Goal: Task Accomplishment & Management: Complete application form

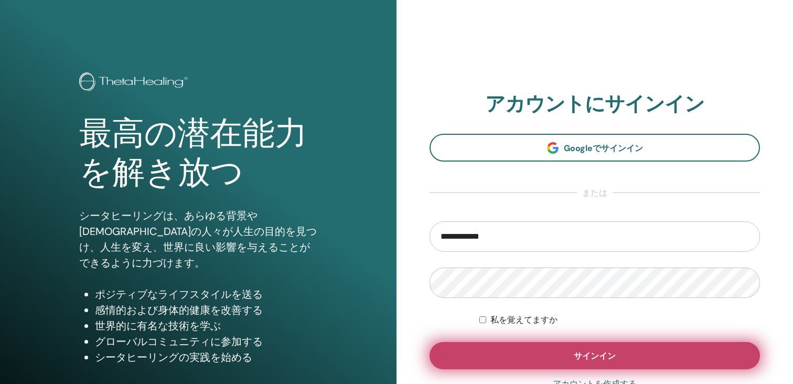
click at [555, 351] on button "サインイン" at bounding box center [595, 355] width 330 height 27
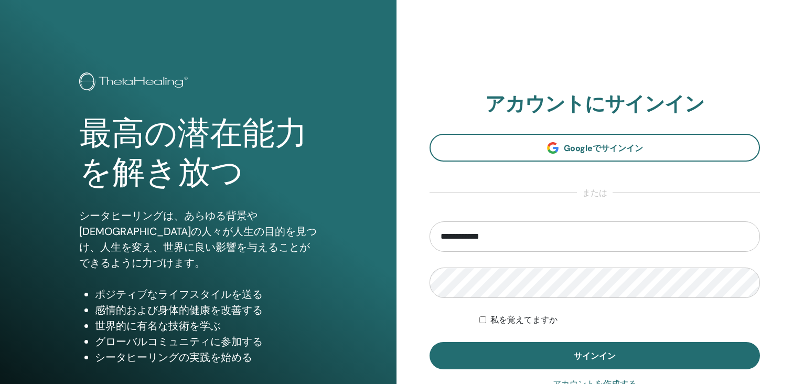
click at [523, 324] on font "私を覚えてますか" at bounding box center [523, 320] width 67 height 10
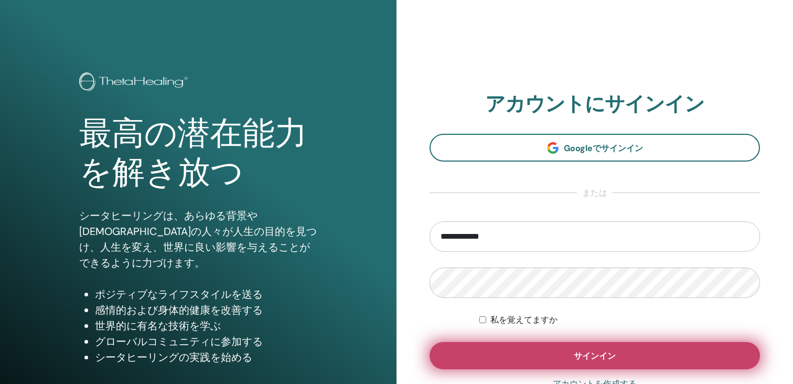
click at [540, 352] on button "サインイン" at bounding box center [595, 355] width 330 height 27
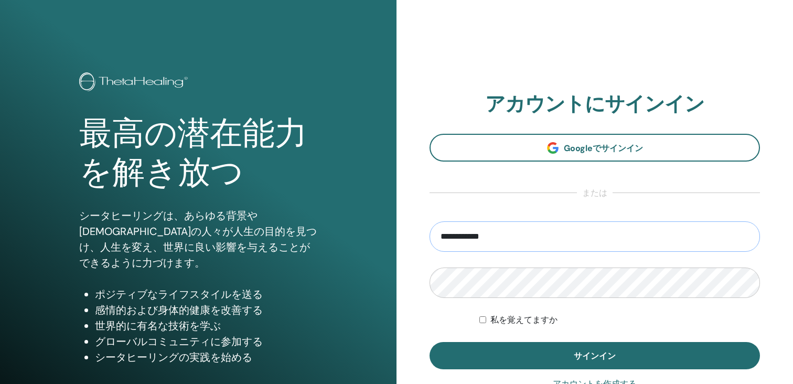
click at [473, 238] on input "**********" at bounding box center [595, 236] width 330 height 30
type input "**********"
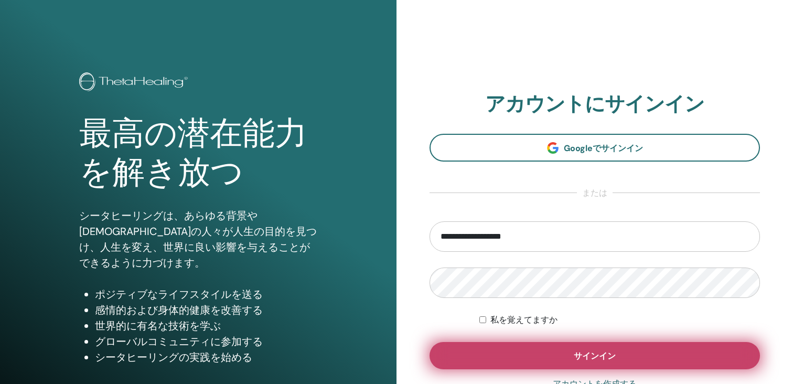
click at [499, 353] on button "サインイン" at bounding box center [595, 355] width 330 height 27
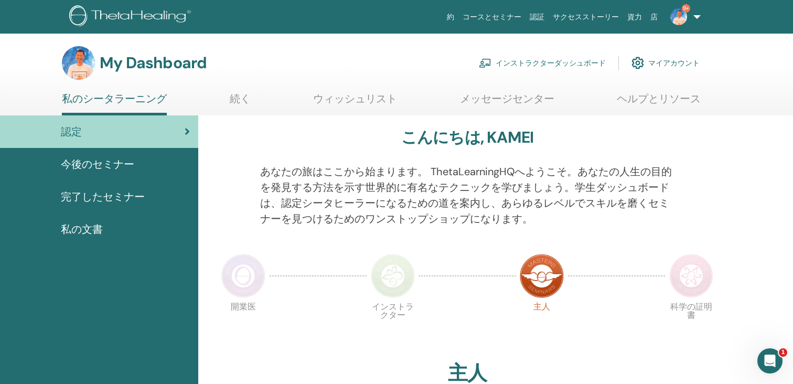
click at [121, 199] on span "完了したセミナー" at bounding box center [103, 197] width 84 height 16
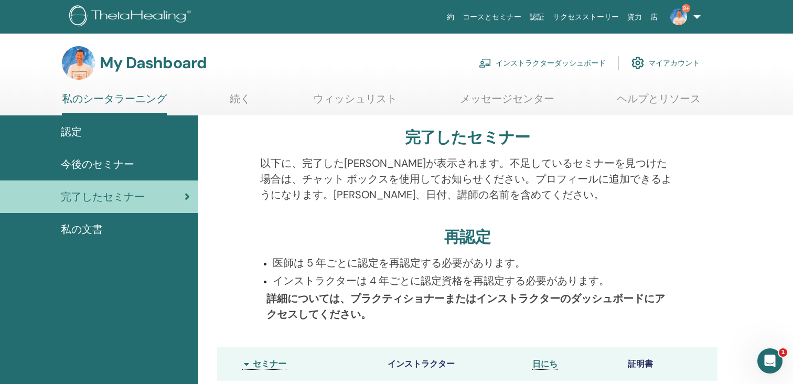
click at [525, 65] on link "インストラクターダッシュボード" at bounding box center [542, 62] width 127 height 23
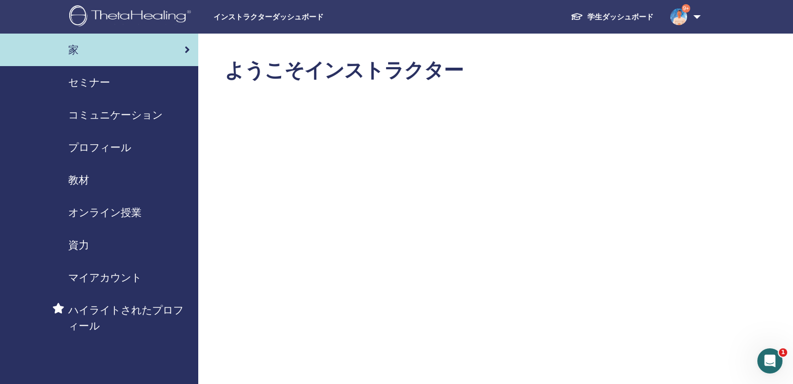
click at [118, 116] on span "コミュニケーション" at bounding box center [115, 115] width 94 height 16
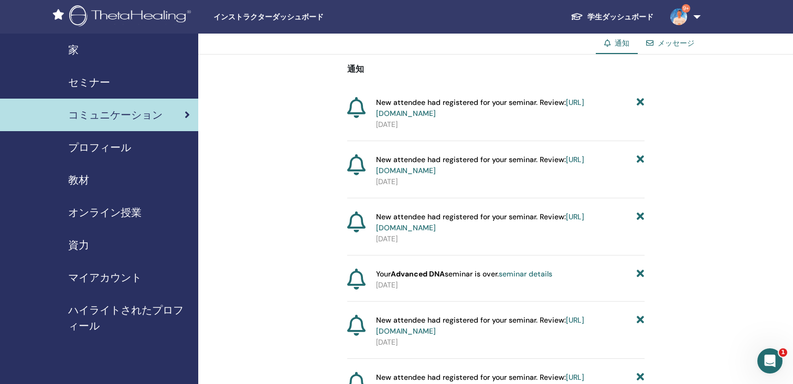
click at [93, 81] on span "セミナー" at bounding box center [89, 82] width 42 height 16
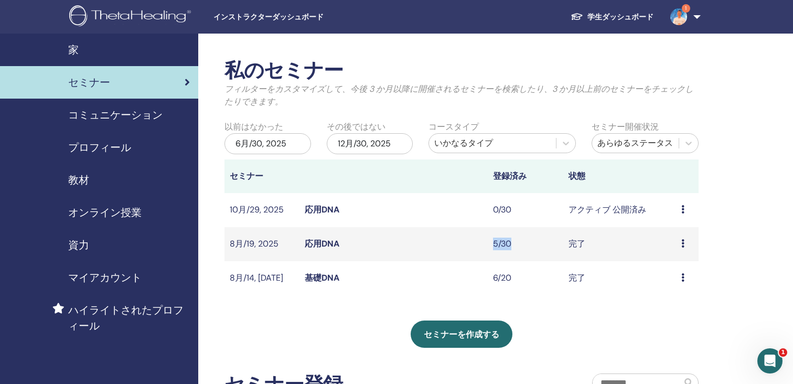
drag, startPoint x: 495, startPoint y: 245, endPoint x: 521, endPoint y: 245, distance: 26.7
click at [521, 245] on td "5/30" at bounding box center [525, 244] width 75 height 34
click at [578, 239] on td "完了" at bounding box center [619, 244] width 113 height 34
click at [689, 246] on div "プレビュー 出席者" at bounding box center [687, 244] width 12 height 13
click at [298, 208] on td "10月/29, 2025" at bounding box center [261, 210] width 75 height 34
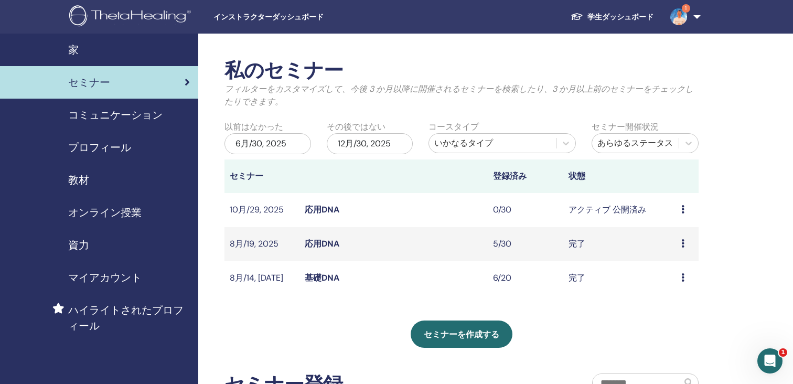
click at [268, 210] on td "10月/29, 2025" at bounding box center [261, 210] width 75 height 34
click at [679, 208] on td "プレビュー 編集 出席者 キャンセル" at bounding box center [687, 210] width 23 height 34
click at [682, 209] on icon at bounding box center [682, 209] width 3 height 8
click at [673, 233] on li "編集" at bounding box center [676, 233] width 59 height 16
click at [402, 51] on div "私のセミナー フィルターをカスタマイズして、今後 3 か月以降に開催されるセミナーを検索したり、3 か月以上前のセミナーをチェックしたりできます。 以前はなか…" at bounding box center [495, 308] width 595 height 548
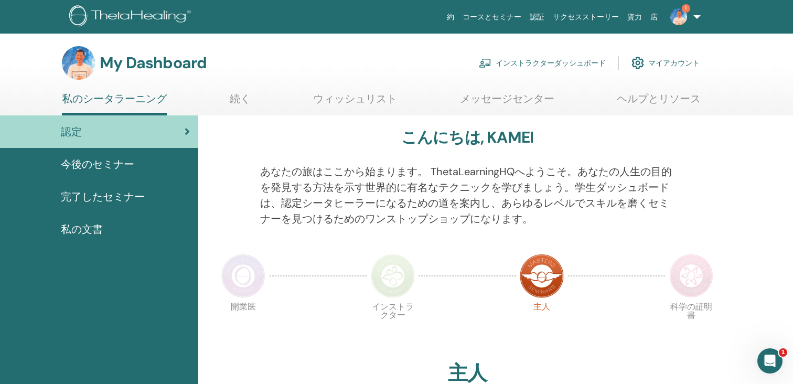
click at [698, 17] on link "1" at bounding box center [683, 17] width 43 height 34
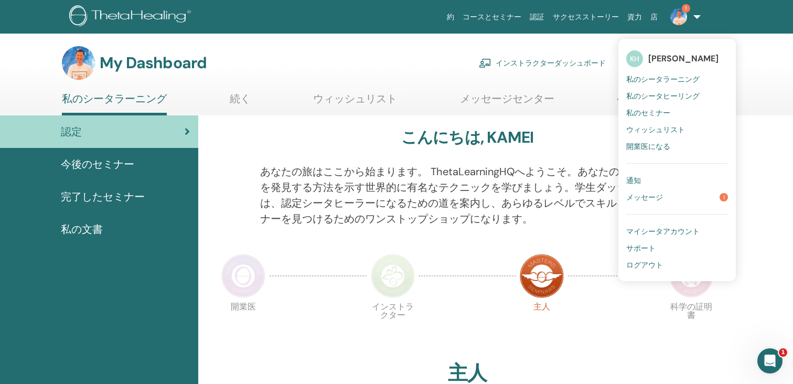
click at [698, 17] on link "1" at bounding box center [683, 17] width 43 height 34
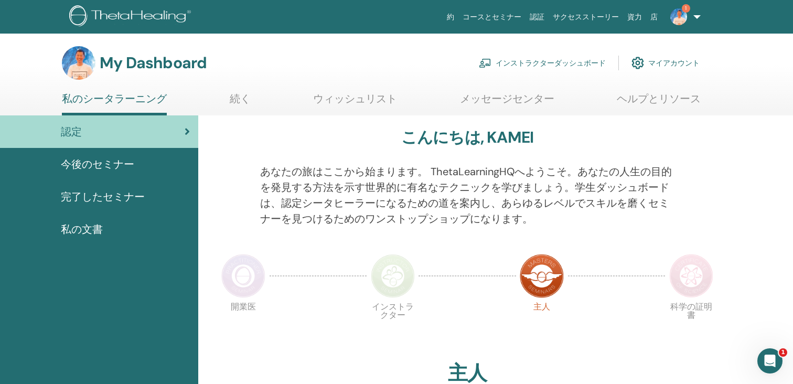
click at [546, 62] on link "インストラクターダッシュボード" at bounding box center [542, 62] width 127 height 23
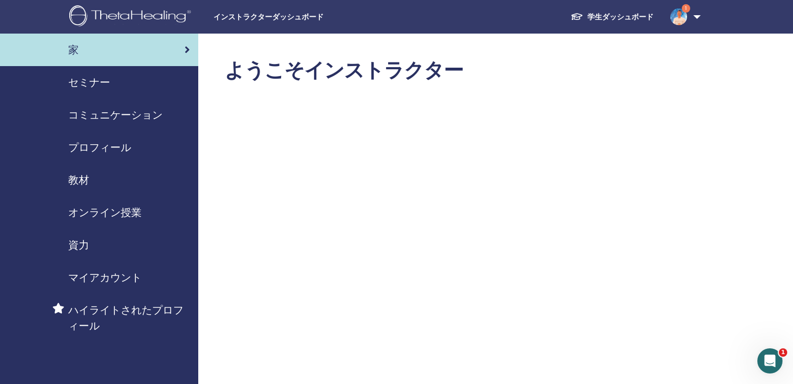
click at [75, 74] on span "セミナー" at bounding box center [89, 82] width 42 height 16
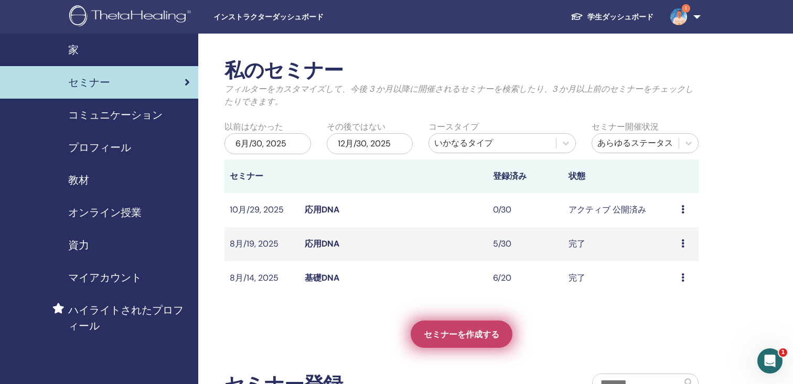
click at [433, 330] on span "セミナーを作成する" at bounding box center [462, 334] width 76 height 11
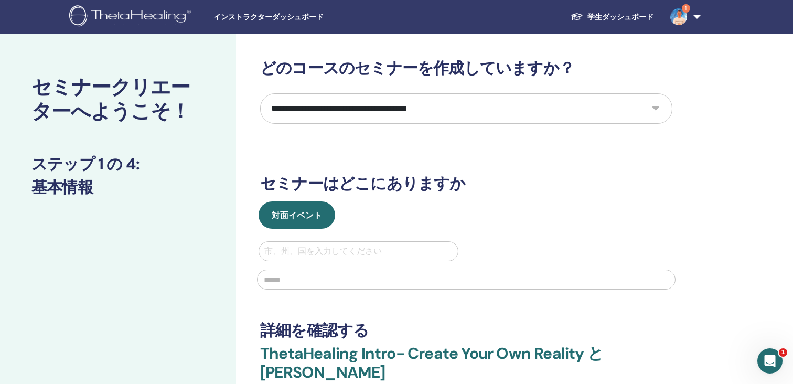
click at [348, 111] on select "**********" at bounding box center [466, 108] width 412 height 30
select select "*"
click at [260, 93] on select "**********" at bounding box center [466, 108] width 412 height 30
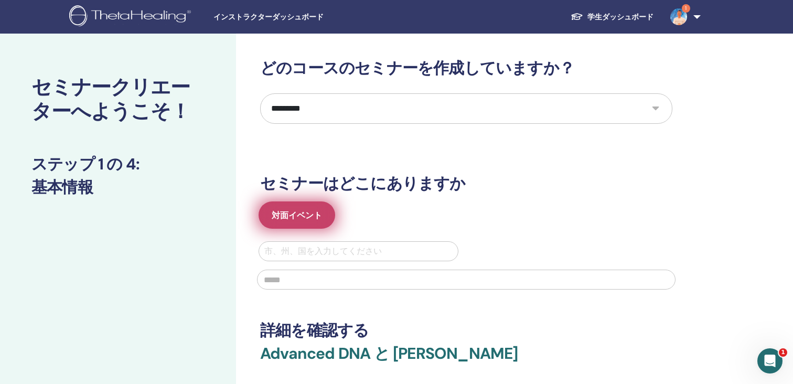
click at [309, 214] on span "対面イベント" at bounding box center [297, 215] width 50 height 11
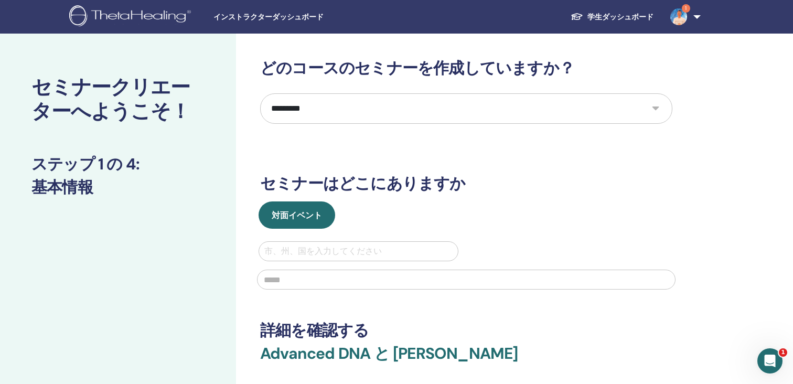
click at [320, 248] on div at bounding box center [358, 251] width 188 height 15
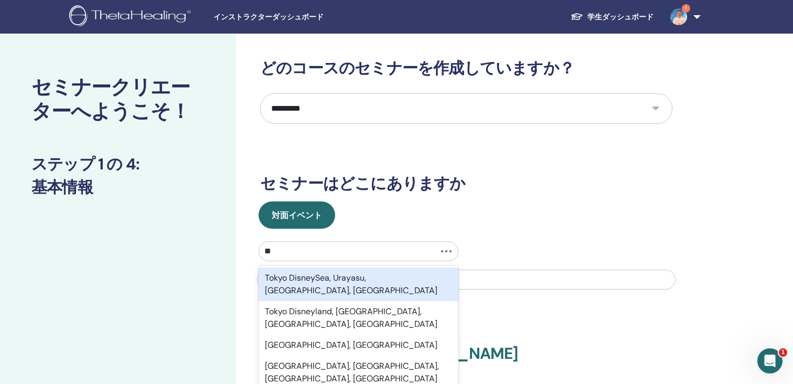
type input "*"
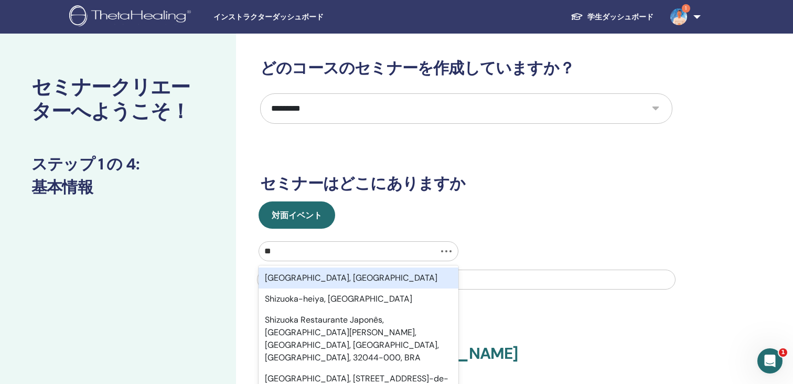
type input "*"
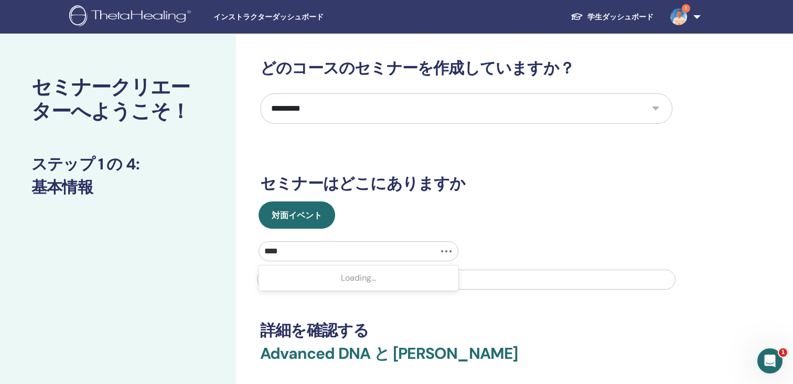
type input "*****"
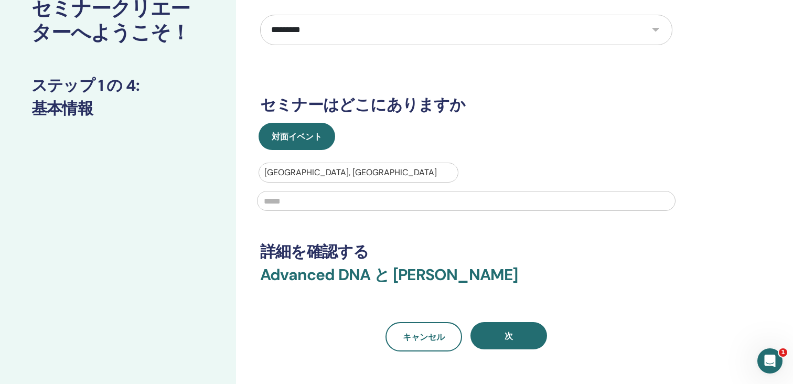
scroll to position [97, 0]
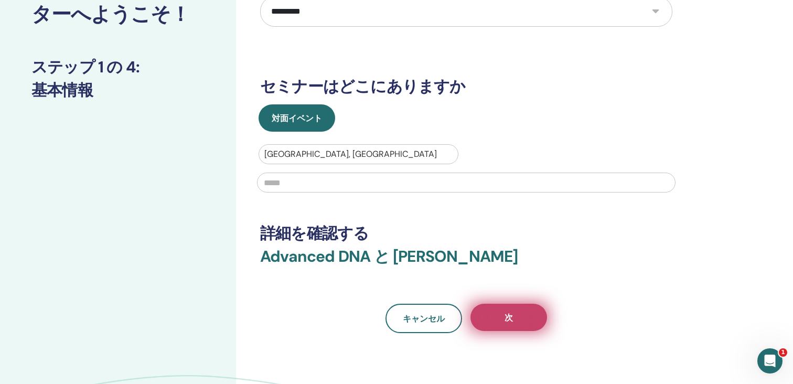
click at [498, 314] on button "次" at bounding box center [508, 317] width 77 height 27
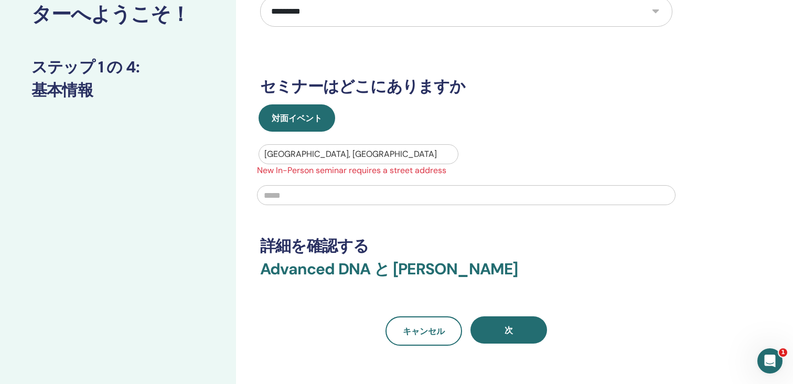
click at [387, 158] on div at bounding box center [358, 154] width 188 height 15
click at [363, 189] on input "text" at bounding box center [466, 195] width 419 height 20
type input "*"
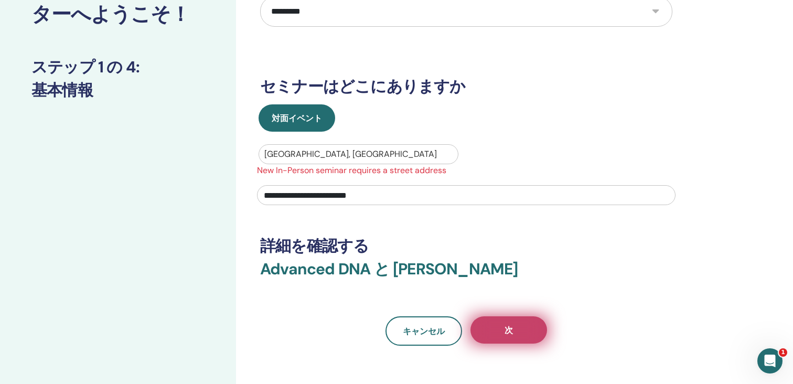
type input "**********"
click at [489, 326] on button "次" at bounding box center [508, 329] width 77 height 27
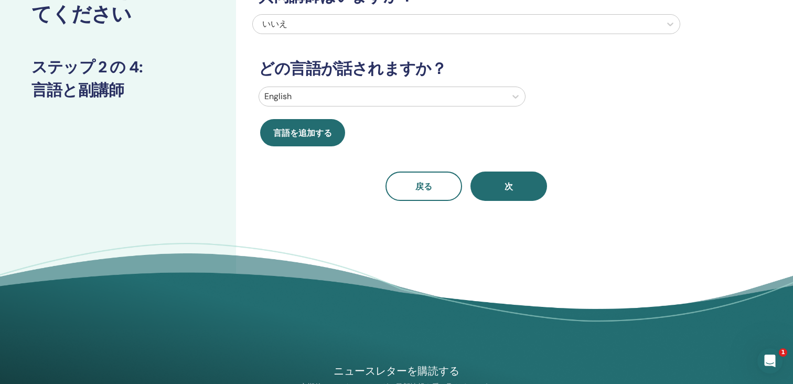
scroll to position [0, 0]
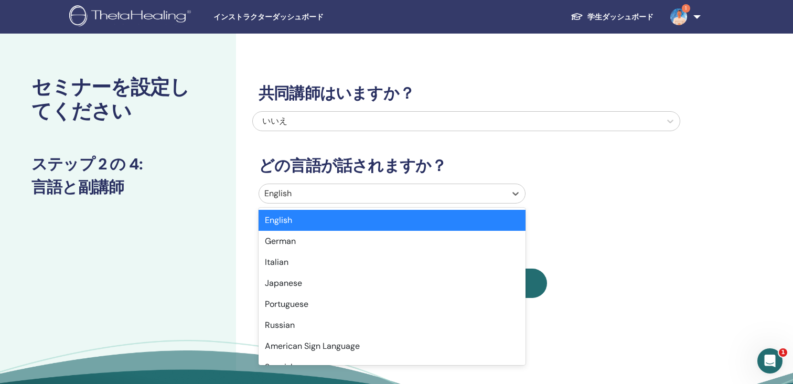
click at [437, 187] on div at bounding box center [382, 193] width 237 height 15
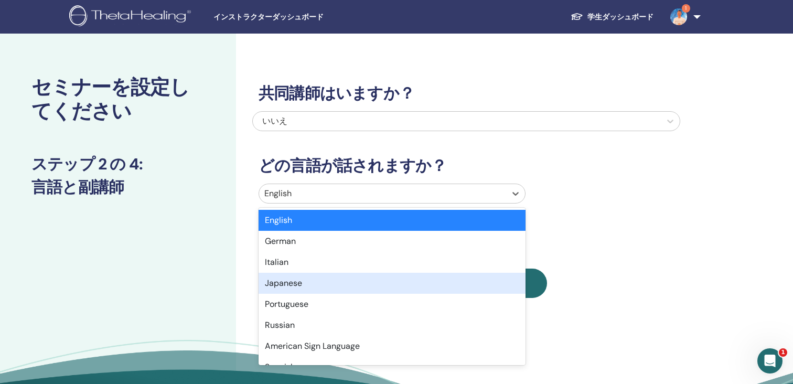
click at [434, 274] on div "Japanese" at bounding box center [392, 283] width 267 height 21
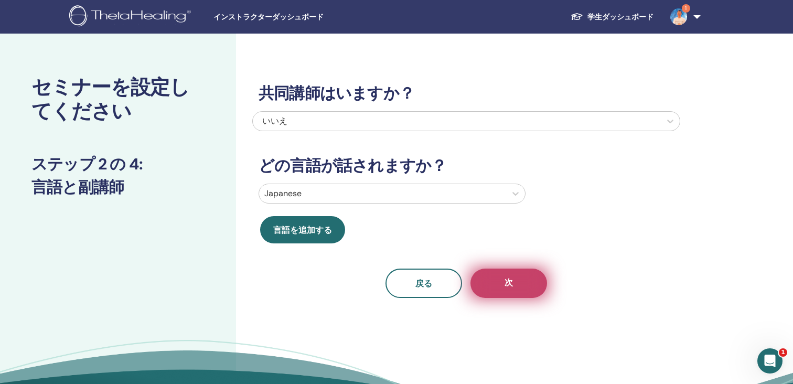
click at [484, 284] on button "次" at bounding box center [508, 283] width 77 height 29
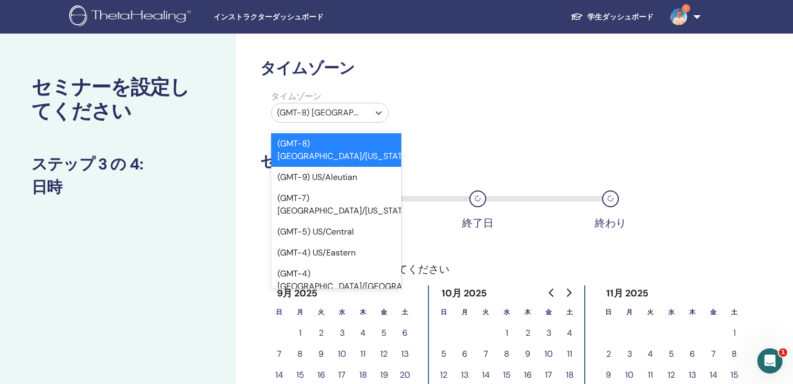
click at [366, 111] on div "(GMT-8) US/Alaska" at bounding box center [321, 112] width 98 height 19
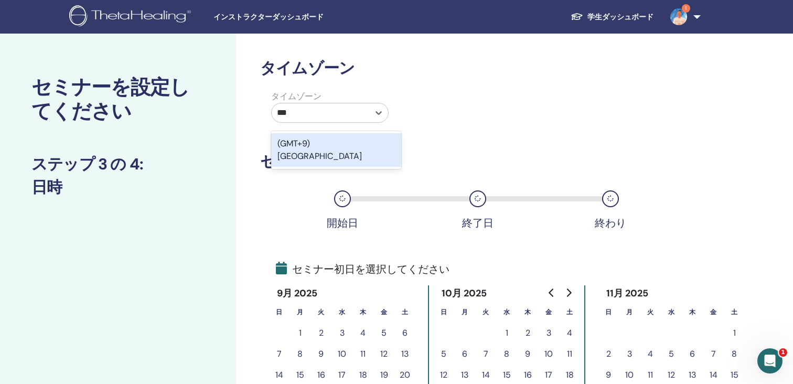
type input "****"
click at [351, 144] on div "(GMT+9) Japan" at bounding box center [336, 150] width 130 height 34
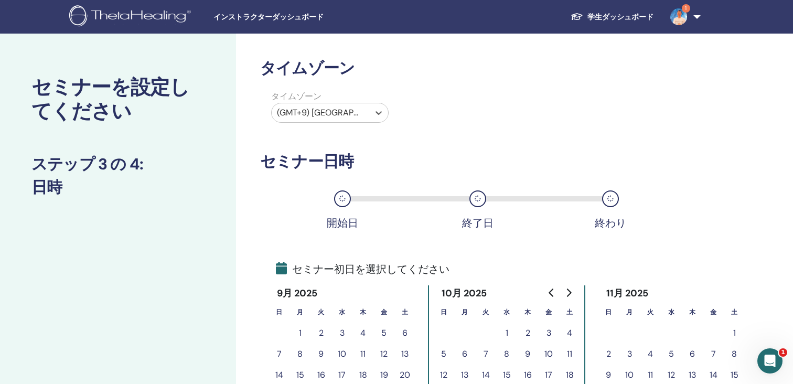
scroll to position [107, 0]
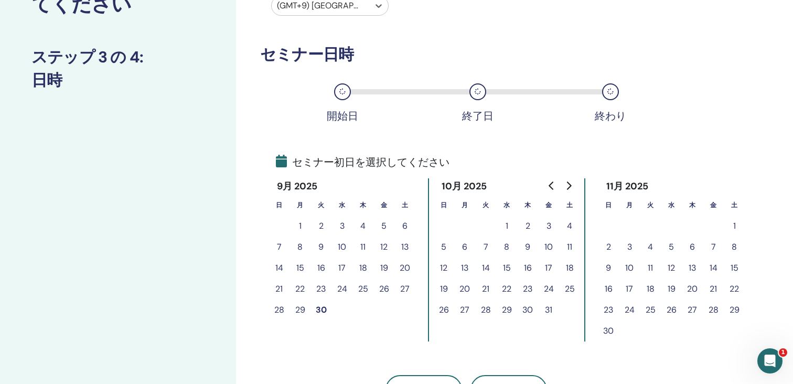
click at [304, 308] on button "29" at bounding box center [299, 309] width 21 height 21
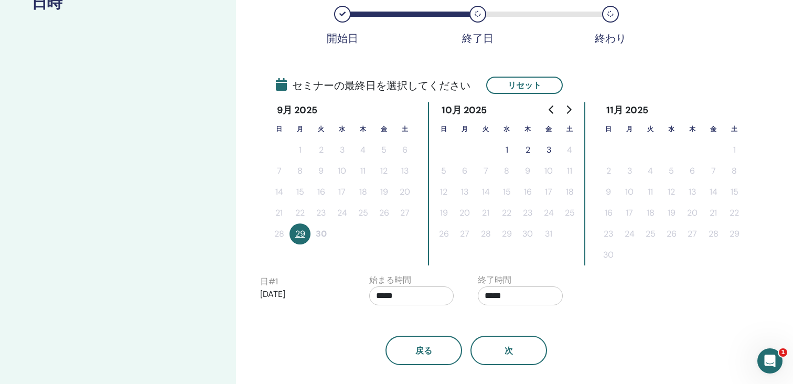
scroll to position [205, 0]
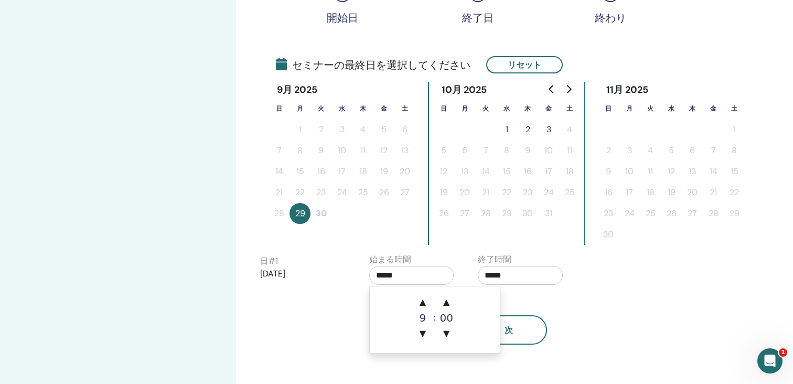
click at [441, 278] on input "*****" at bounding box center [411, 275] width 85 height 19
click at [422, 302] on span "▲" at bounding box center [422, 302] width 21 height 21
click at [450, 302] on span "▲" at bounding box center [446, 302] width 21 height 21
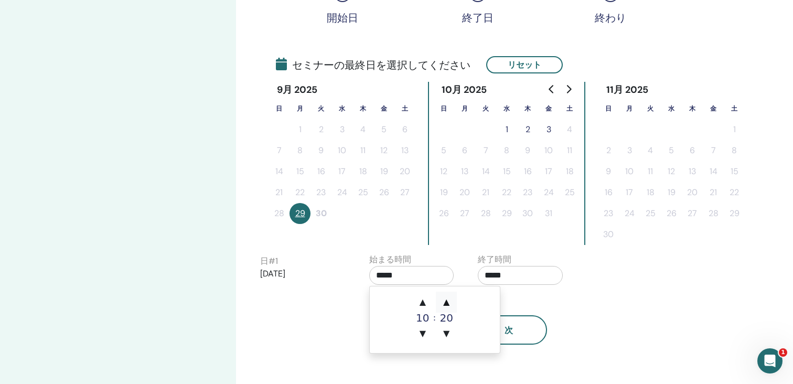
click at [450, 302] on span "▲" at bounding box center [446, 302] width 21 height 21
type input "*****"
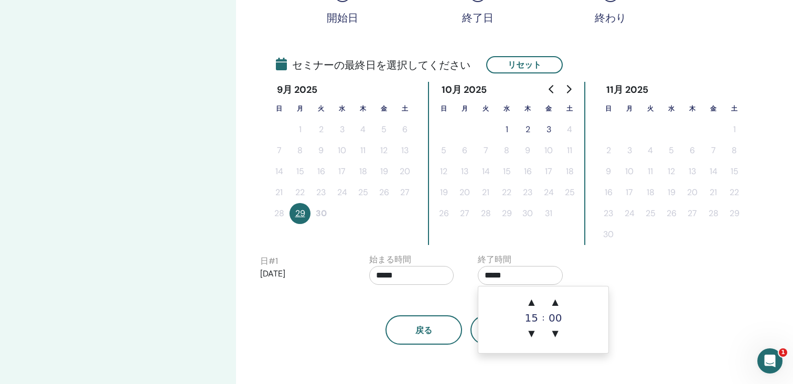
click at [492, 279] on input "*****" at bounding box center [520, 275] width 85 height 19
click at [529, 299] on span "▲" at bounding box center [531, 302] width 21 height 21
click at [557, 305] on span "▲" at bounding box center [555, 302] width 21 height 21
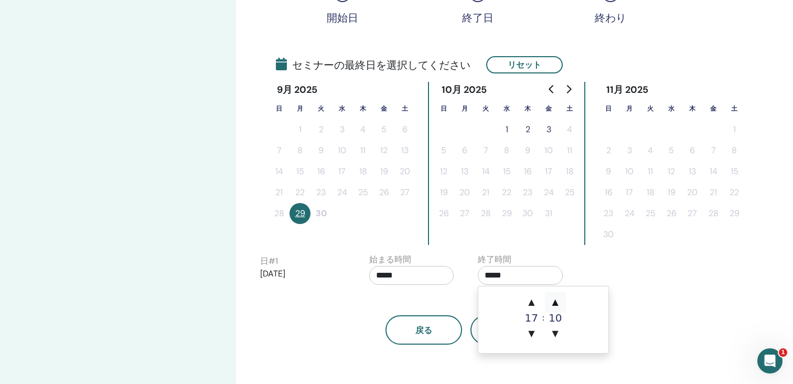
click at [557, 305] on span "▲" at bounding box center [555, 302] width 21 height 21
type input "*****"
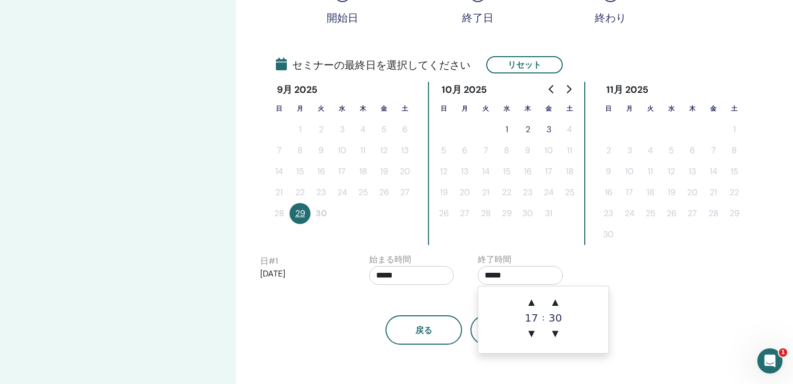
click at [639, 309] on div "戻る 次" at bounding box center [466, 317] width 428 height 55
click at [505, 127] on button "1" at bounding box center [506, 129] width 21 height 21
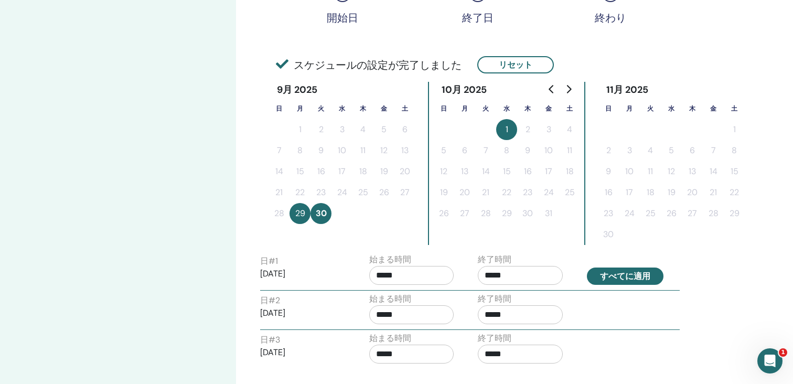
click at [611, 278] on button "すべてに適用" at bounding box center [625, 275] width 77 height 17
type input "*****"
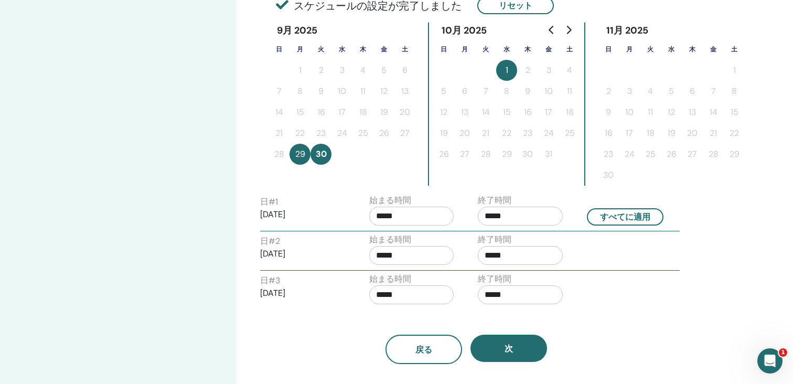
scroll to position [265, 0]
click at [302, 208] on p "2025/09/29" at bounding box center [302, 214] width 85 height 13
click at [324, 147] on button "30" at bounding box center [320, 153] width 21 height 21
click at [323, 153] on button "30" at bounding box center [320, 153] width 21 height 21
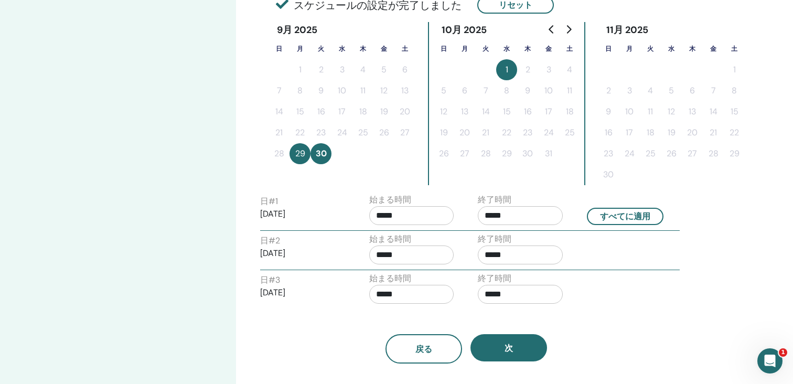
click at [291, 204] on div "日 # 1 2025/09/29" at bounding box center [302, 212] width 85 height 34
click at [271, 214] on p "2025/09/29" at bounding box center [302, 214] width 85 height 13
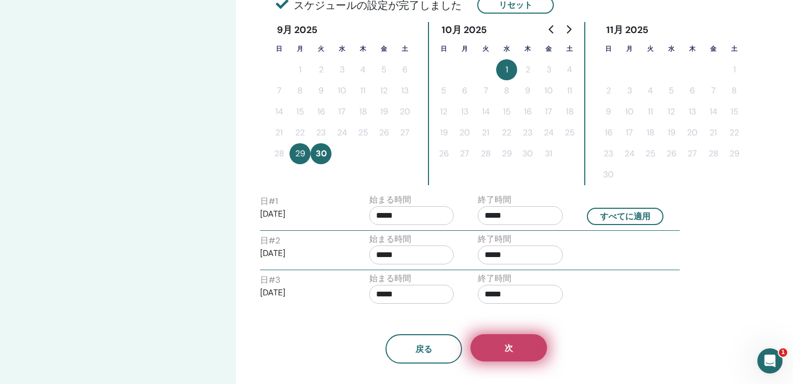
click at [518, 350] on button "次" at bounding box center [508, 347] width 77 height 27
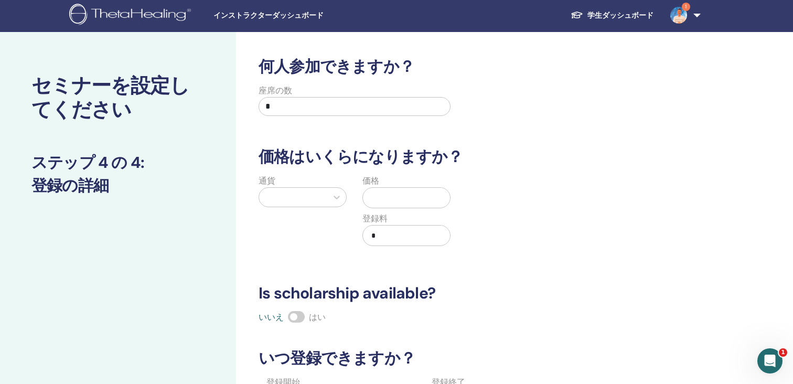
scroll to position [0, 0]
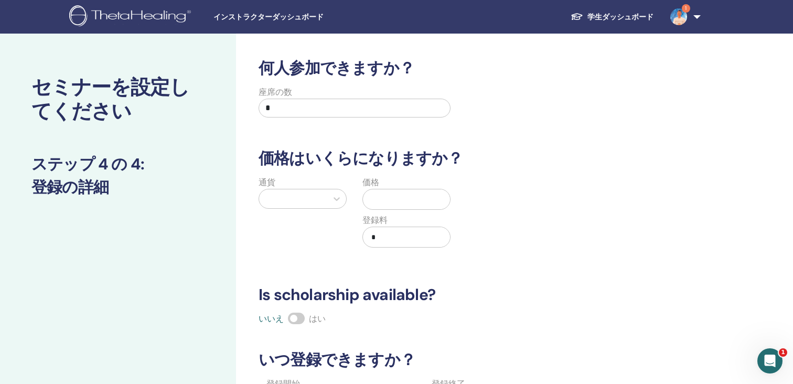
click at [378, 105] on input "*" at bounding box center [355, 108] width 192 height 19
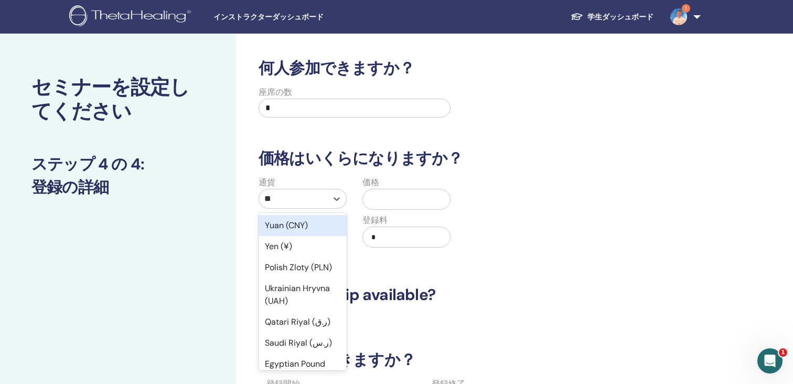
type input "***"
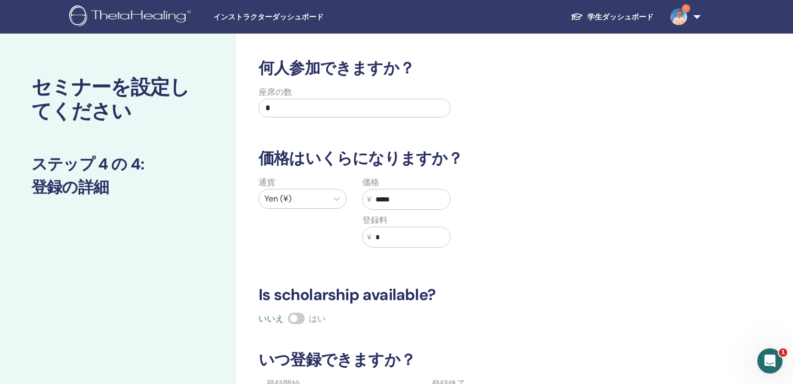
type input "*****"
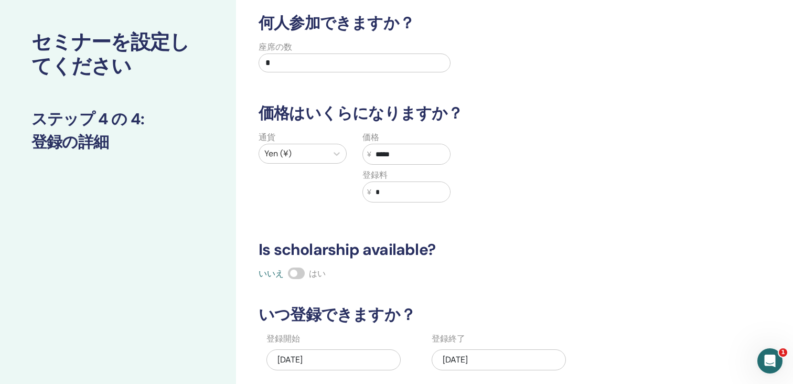
click at [471, 253] on h3 "Is scholarship available?" at bounding box center [466, 249] width 428 height 19
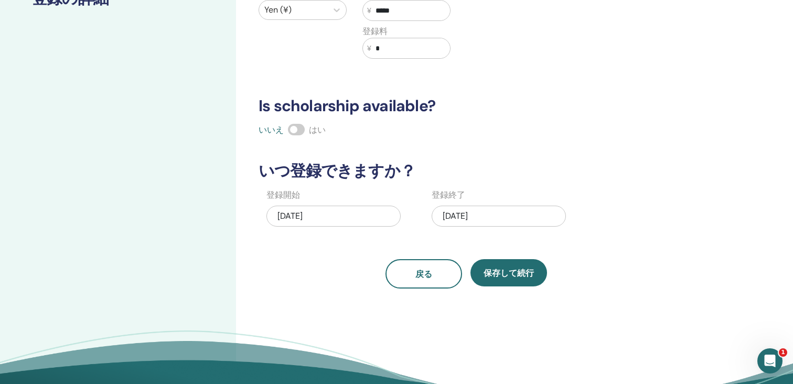
scroll to position [189, 0]
click at [293, 130] on span at bounding box center [296, 129] width 17 height 12
click at [481, 222] on div "10/01/2025" at bounding box center [499, 215] width 134 height 21
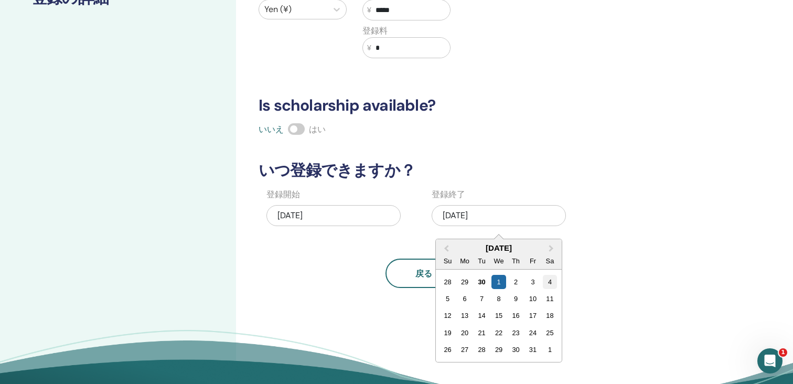
click at [551, 284] on div "4" at bounding box center [550, 282] width 14 height 14
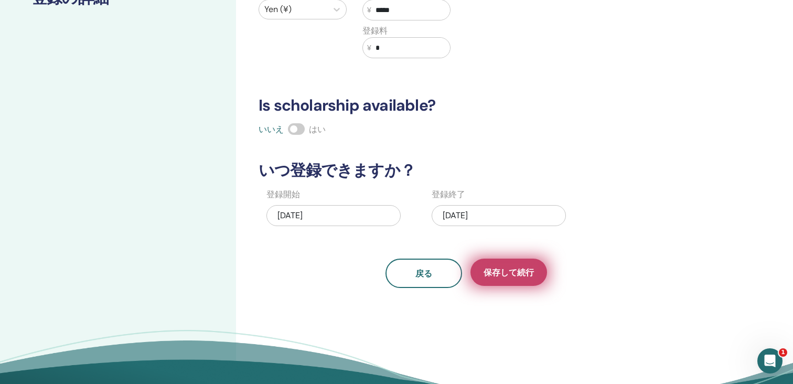
click at [527, 274] on span "保存して続行" at bounding box center [509, 272] width 50 height 11
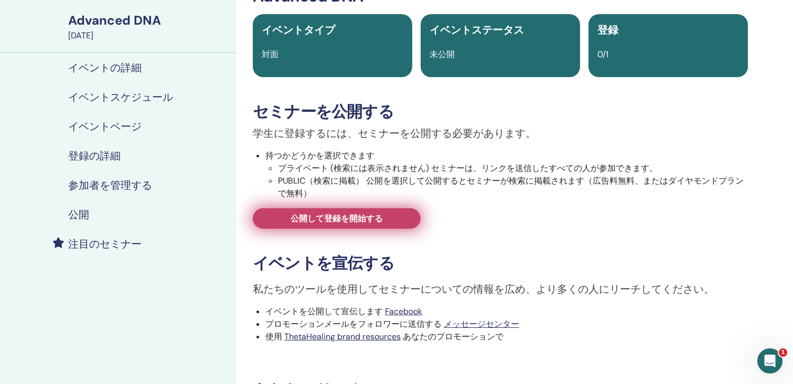
scroll to position [69, 0]
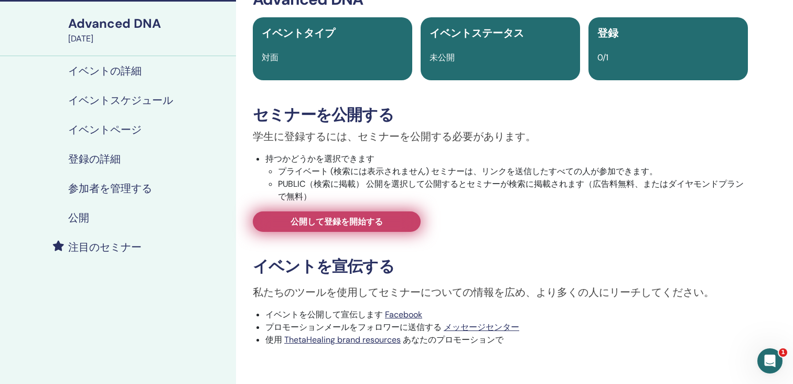
click at [381, 222] on span "公開して登録を開始する" at bounding box center [337, 221] width 92 height 11
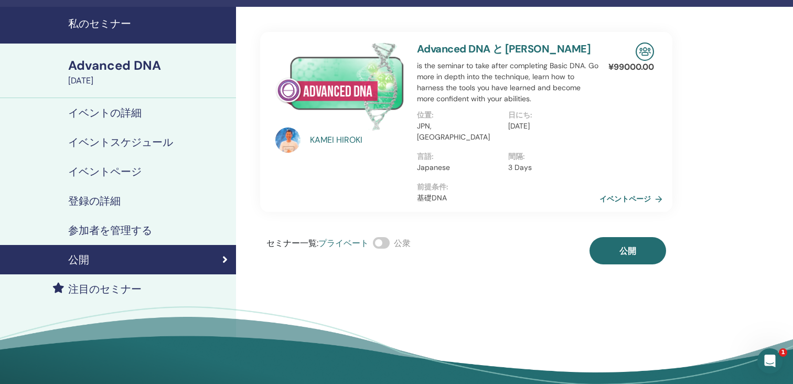
scroll to position [22, 0]
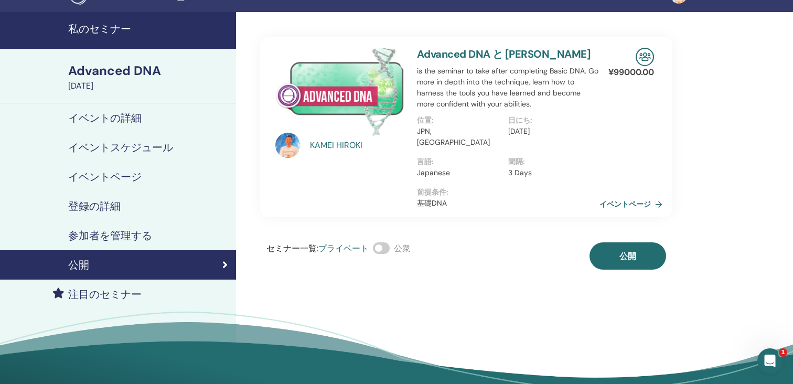
drag, startPoint x: 618, startPoint y: 249, endPoint x: 566, endPoint y: 243, distance: 52.8
click at [567, 244] on div "セミナー一覧 : プライベート 公衆 公開" at bounding box center [466, 255] width 412 height 27
click at [619, 196] on link "イベントページ" at bounding box center [634, 204] width 67 height 16
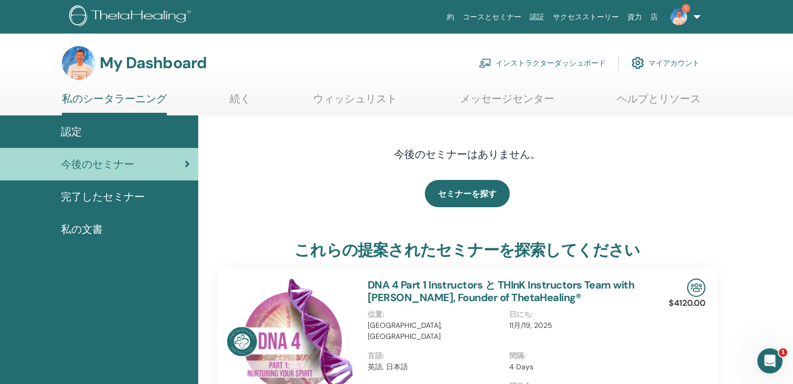
click at [525, 63] on link "インストラクターダッシュボード" at bounding box center [542, 62] width 127 height 23
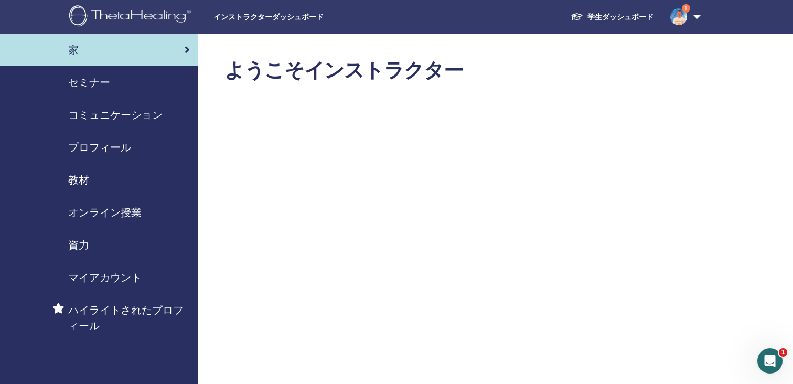
click at [154, 88] on div "セミナー" at bounding box center [98, 82] width 181 height 16
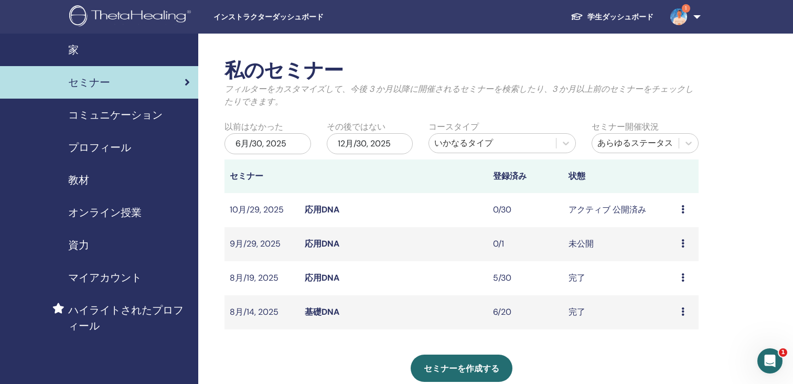
click at [681, 242] on td "プレビュー 編集 出席者 キャンセル" at bounding box center [687, 244] width 23 height 34
click at [576, 241] on td "未公開" at bounding box center [619, 244] width 113 height 34
click at [321, 243] on link "応用DNA" at bounding box center [322, 243] width 35 height 11
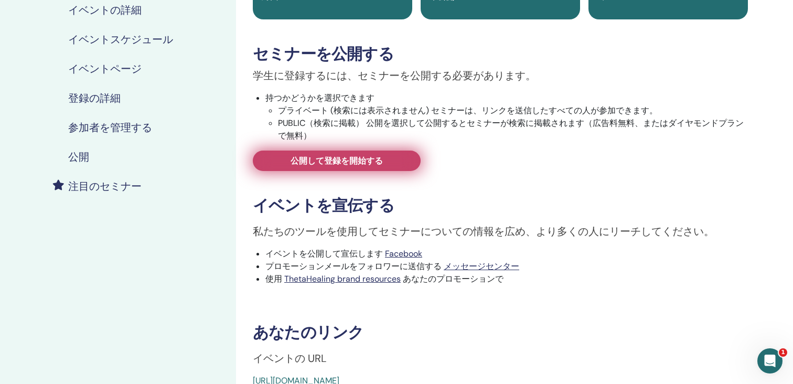
click at [370, 160] on span "公開して登録を開始する" at bounding box center [337, 160] width 92 height 11
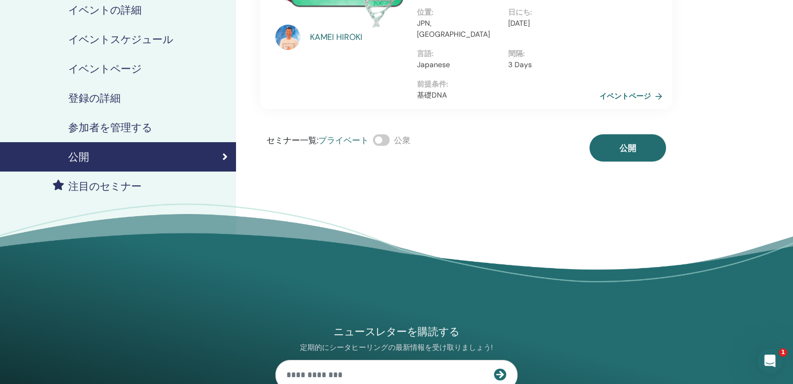
click at [385, 134] on span at bounding box center [381, 140] width 17 height 12
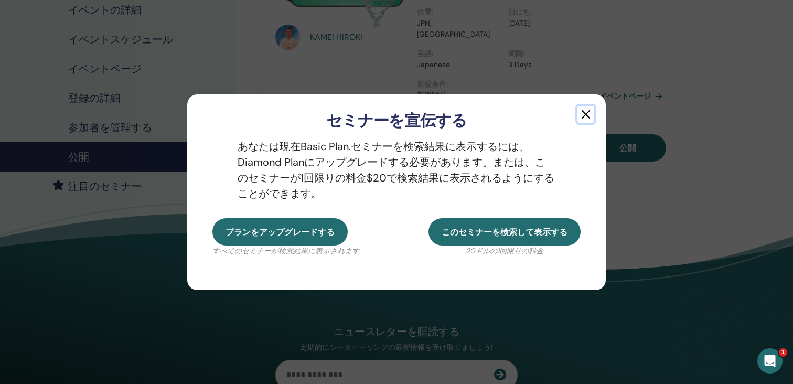
click at [585, 111] on button "button" at bounding box center [585, 114] width 17 height 17
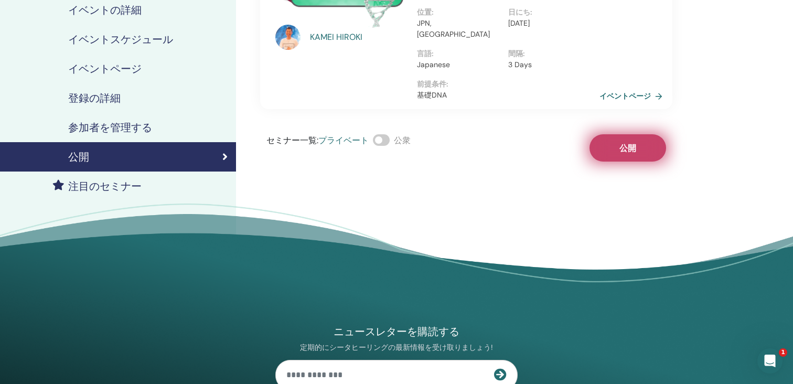
click at [620, 143] on span "公開" at bounding box center [627, 148] width 17 height 11
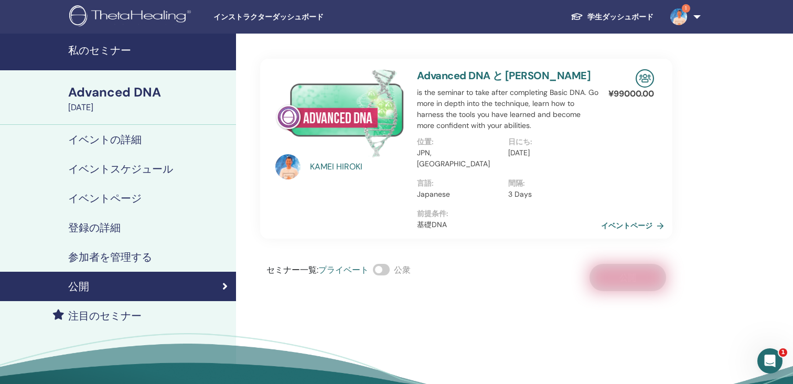
click at [614, 218] on link "イベントページ" at bounding box center [634, 226] width 67 height 16
